Goal: Transaction & Acquisition: Purchase product/service

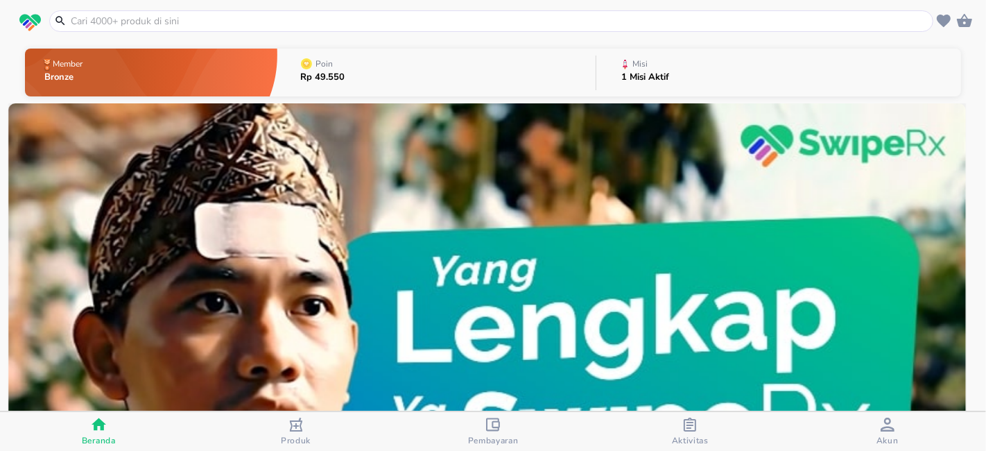
click at [501, 433] on div "Pembayaran" at bounding box center [493, 431] width 51 height 28
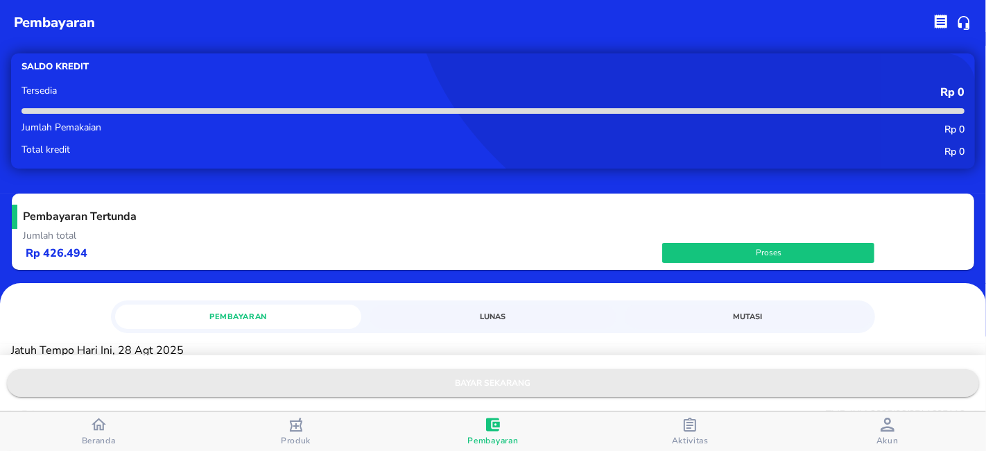
click at [485, 387] on span "bayar sekarang" at bounding box center [493, 383] width 950 height 15
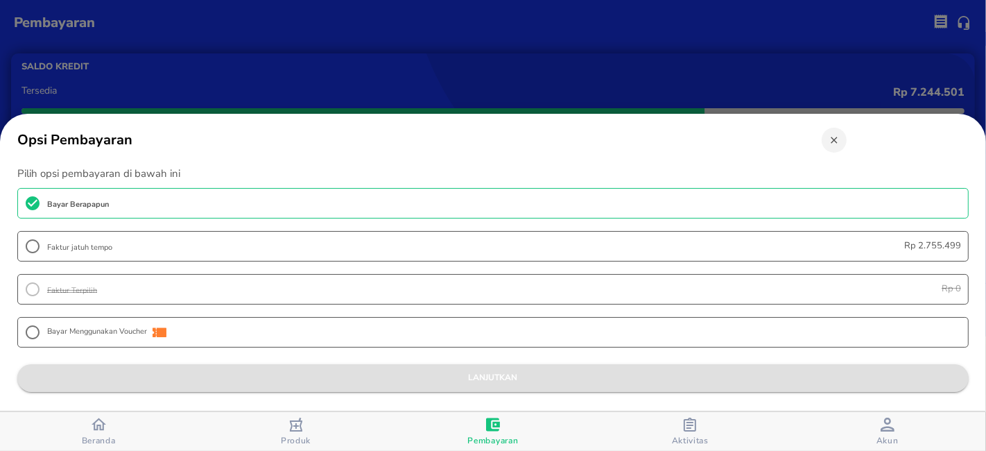
click at [496, 376] on span "lanjutkan" at bounding box center [492, 377] width 929 height 15
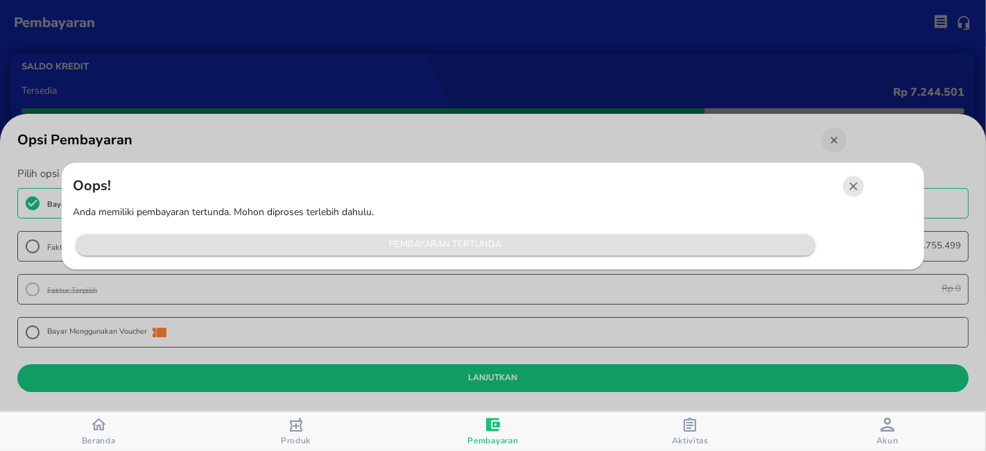
click at [474, 252] on span "Pembayaran Tertunda" at bounding box center [445, 245] width 726 height 16
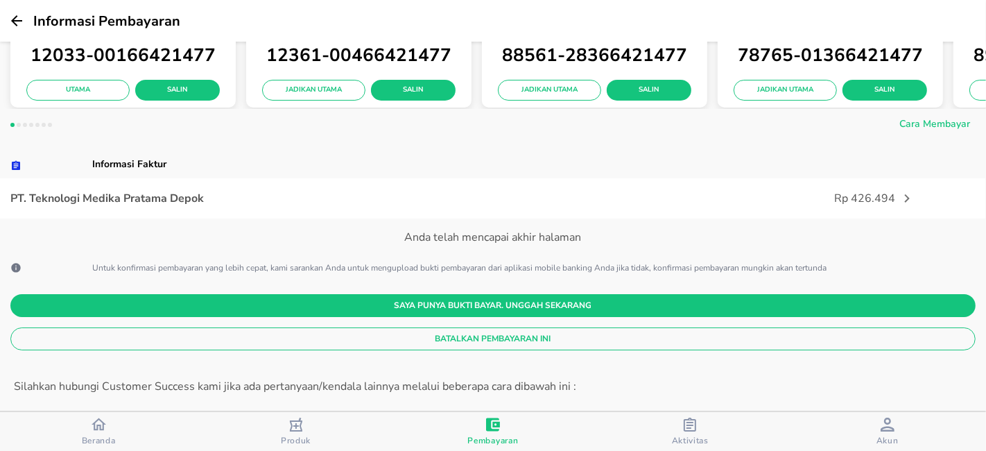
scroll to position [308, 0]
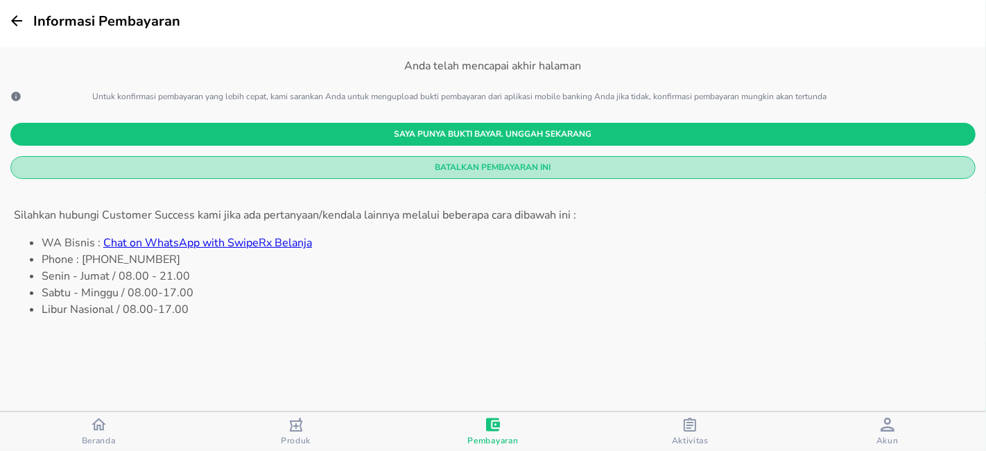
click at [481, 173] on span "Batalkan Pembayaran Ini" at bounding box center [492, 167] width 943 height 15
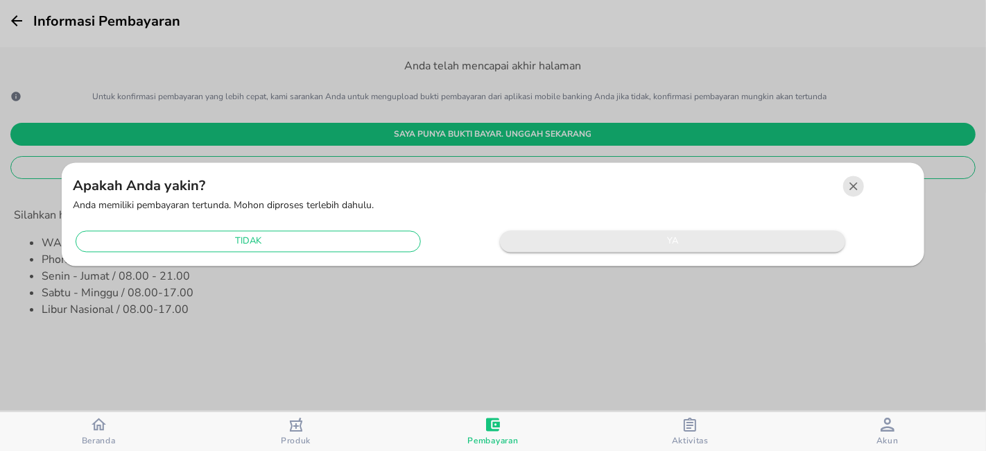
click at [597, 239] on span "ya" at bounding box center [672, 242] width 331 height 16
